Goal: Transaction & Acquisition: Obtain resource

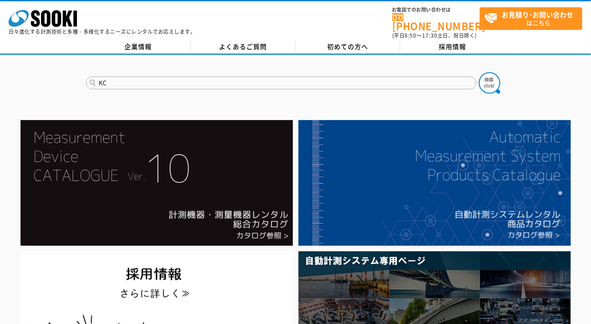
type input "K"
type input "376"
click at [479, 72] on button at bounding box center [489, 82] width 21 height 21
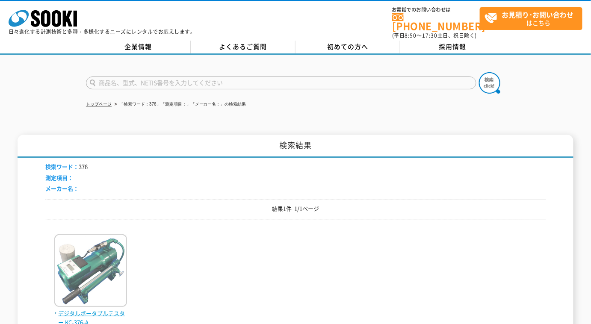
click at [80, 280] on img at bounding box center [90, 271] width 73 height 75
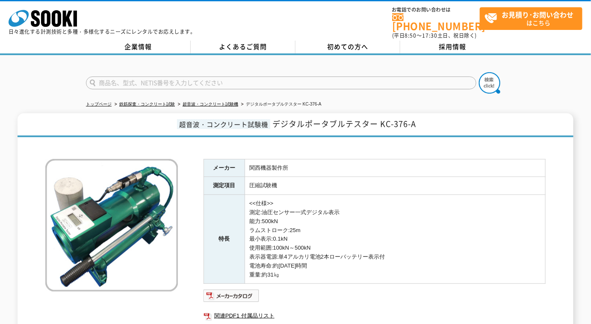
scroll to position [134, 0]
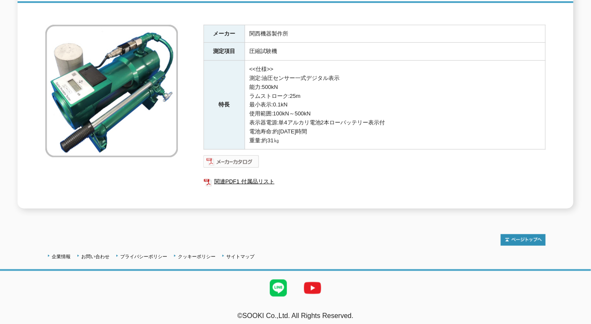
click at [251, 157] on img at bounding box center [232, 162] width 56 height 14
